Goal: Transaction & Acquisition: Subscribe to service/newsletter

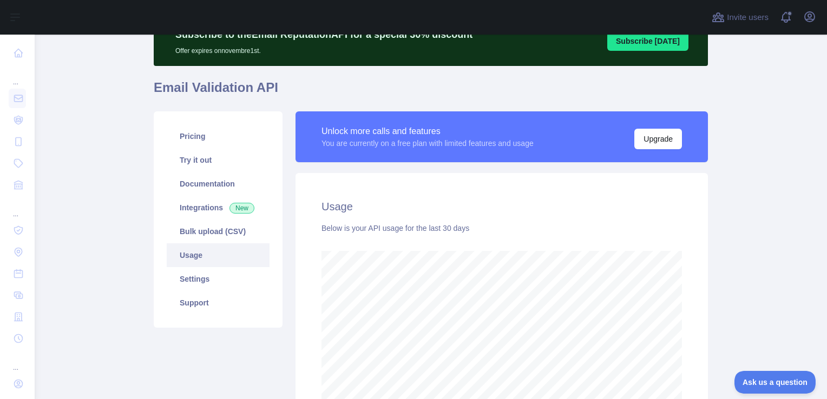
scroll to position [52, 0]
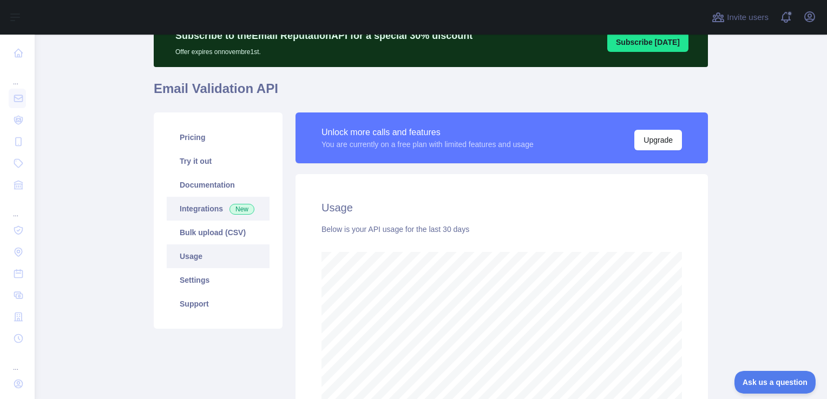
click at [188, 211] on link "Integrations New" at bounding box center [218, 209] width 103 height 24
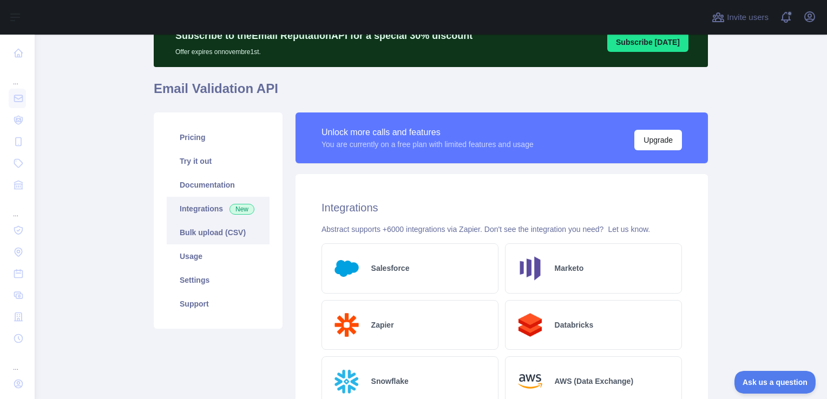
click at [190, 225] on link "Bulk upload (CSV)" at bounding box center [218, 233] width 103 height 24
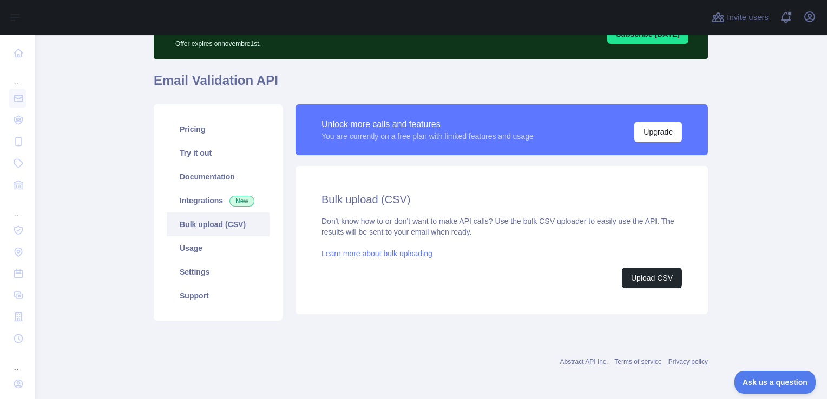
scroll to position [61, 0]
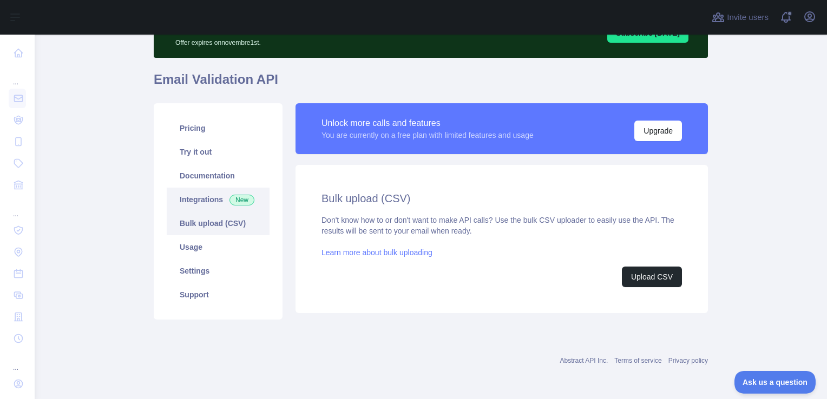
click at [194, 200] on link "Integrations New" at bounding box center [218, 200] width 103 height 24
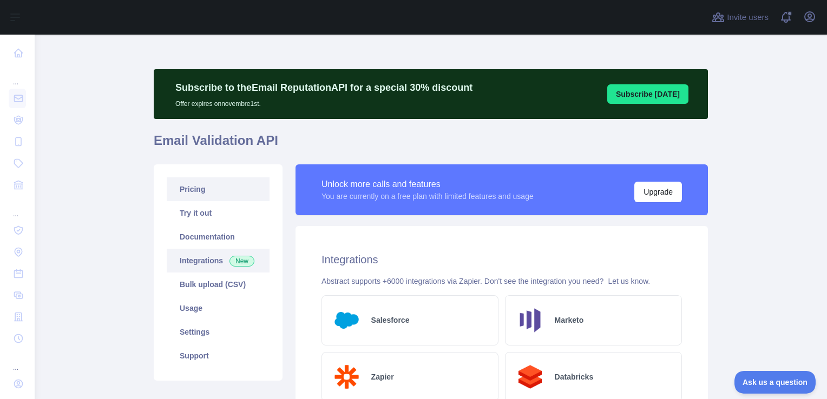
click at [186, 188] on link "Pricing" at bounding box center [218, 189] width 103 height 24
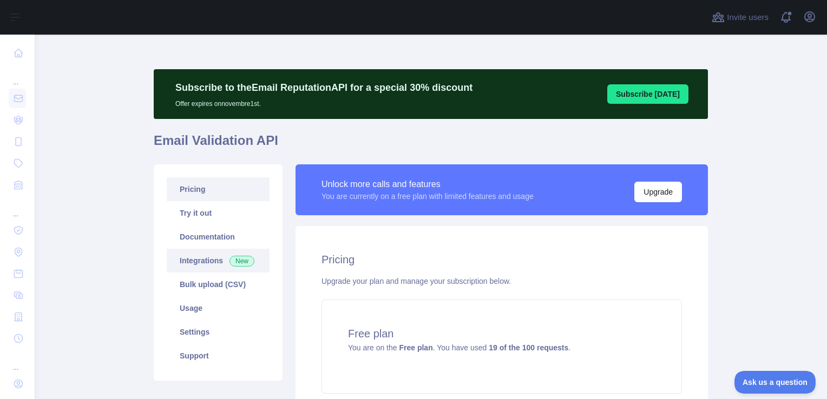
scroll to position [129, 0]
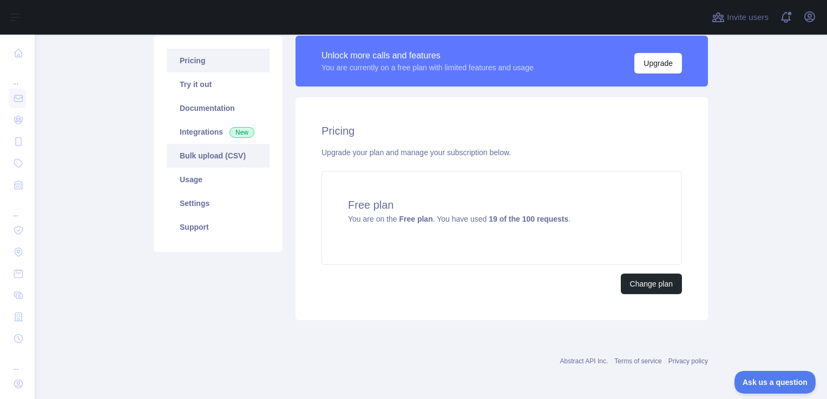
click at [225, 162] on link "Bulk upload (CSV)" at bounding box center [218, 156] width 103 height 24
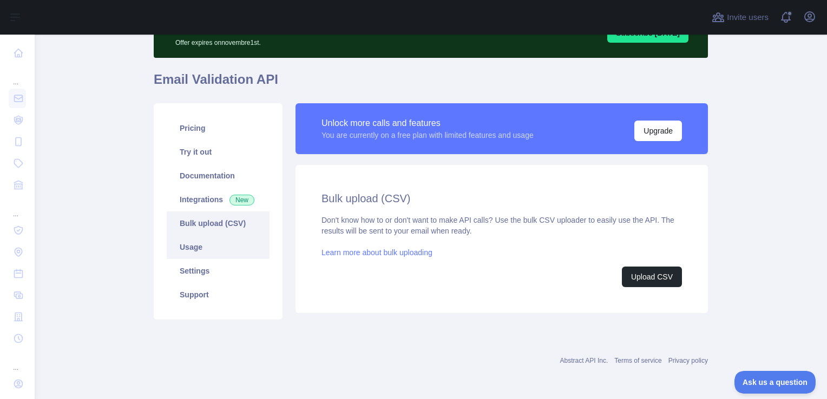
click at [224, 254] on link "Usage" at bounding box center [218, 247] width 103 height 24
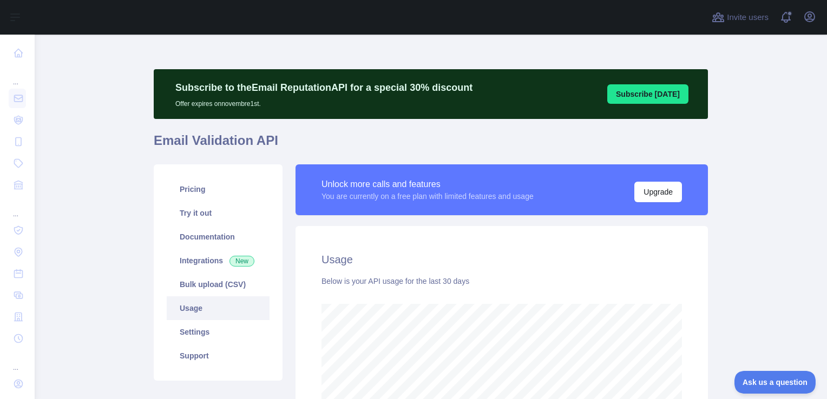
click at [658, 101] on button "Subscribe [DATE]" at bounding box center [647, 93] width 81 height 19
